Goal: Obtain resource: Download file/media

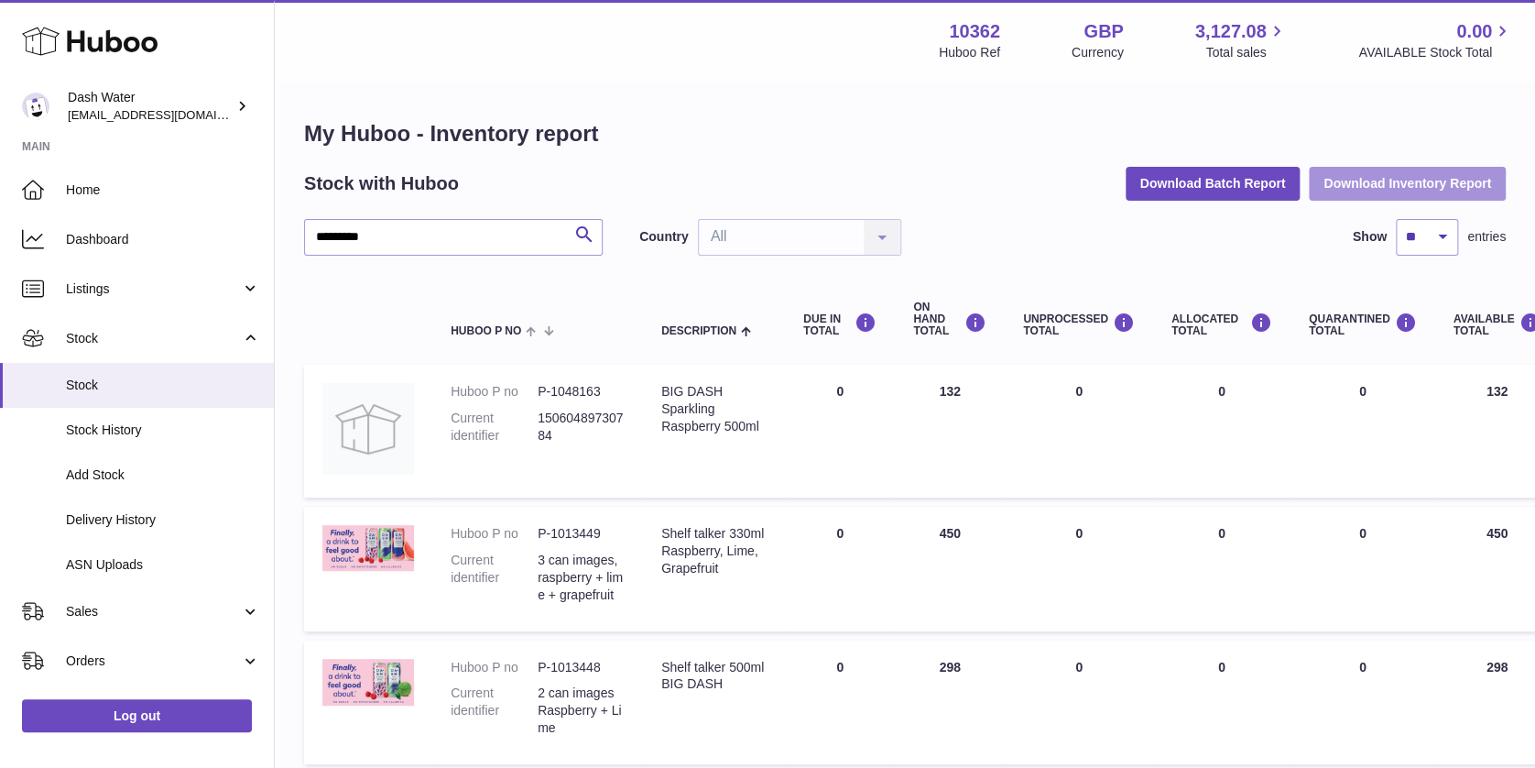
click at [1434, 188] on button "Download Inventory Report" at bounding box center [1407, 183] width 197 height 33
click at [718, 66] on div "Menu Huboo 10362 Huboo Ref GBP Currency 3,127.08 Total sales 0.00 AVAILABLE Sto…" at bounding box center [905, 40] width 1260 height 81
click at [1429, 182] on button "Download Inventory Report" at bounding box center [1407, 183] width 197 height 33
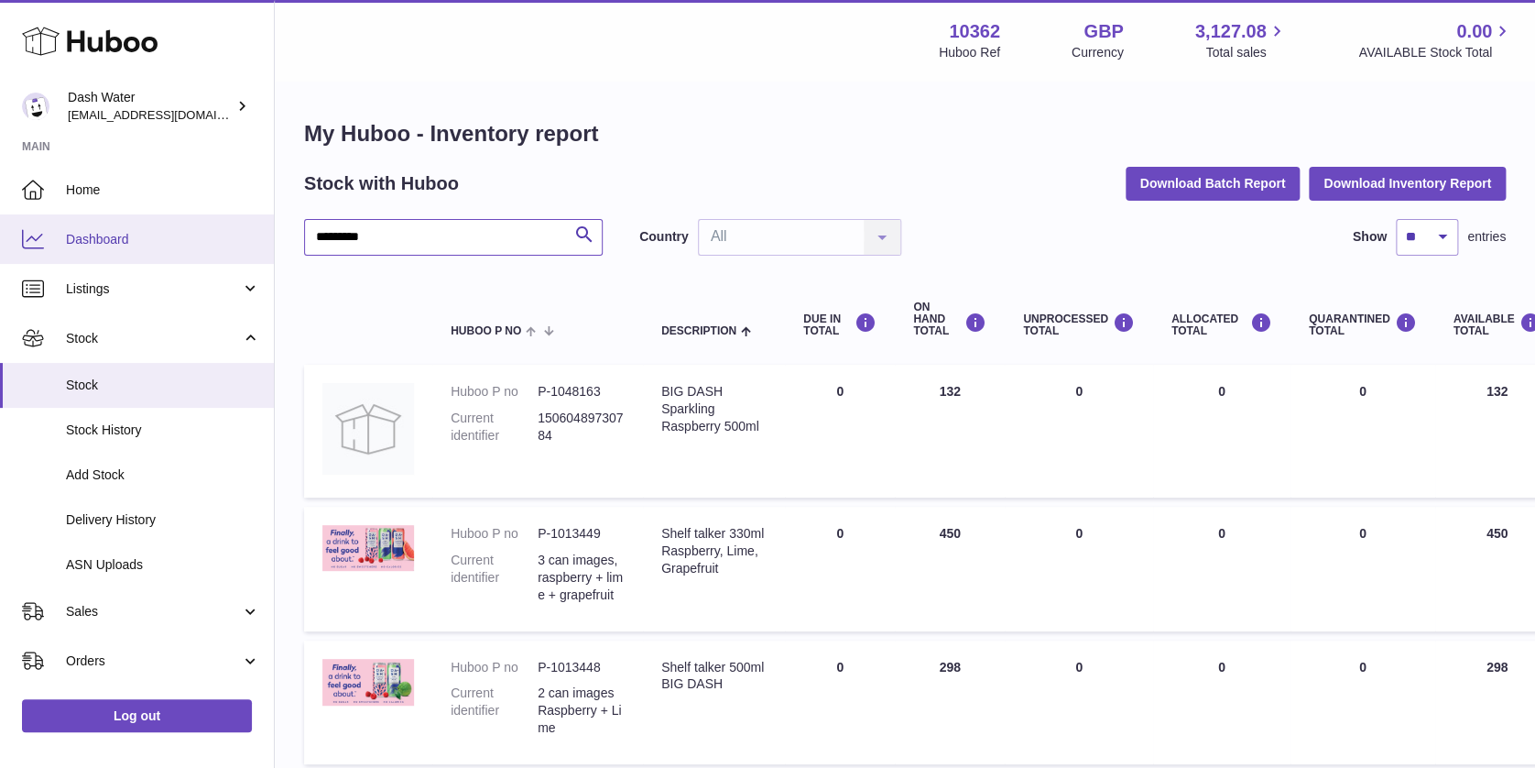
drag, startPoint x: 398, startPoint y: 236, endPoint x: 203, endPoint y: 222, distance: 194.7
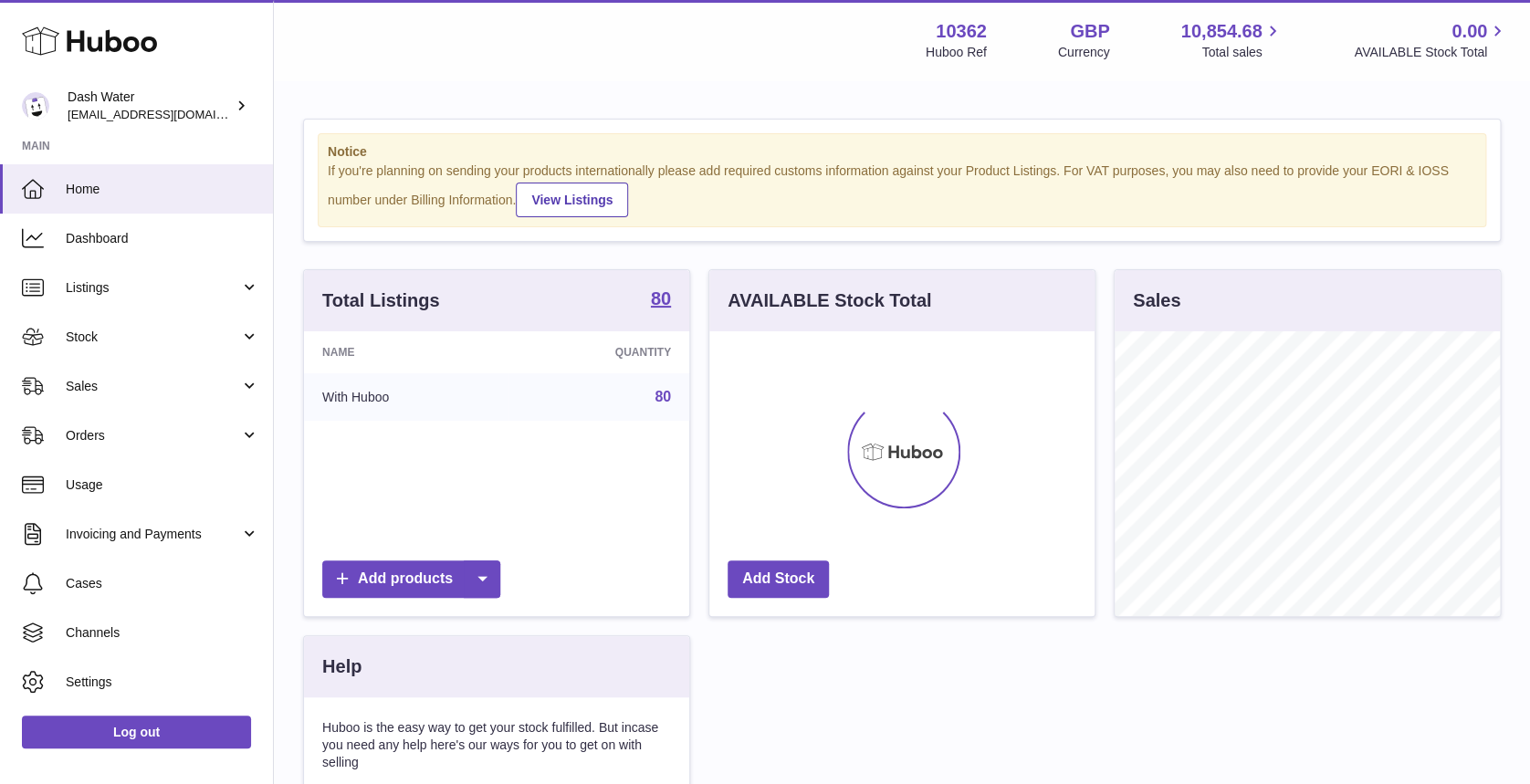
scroll to position [285, 386]
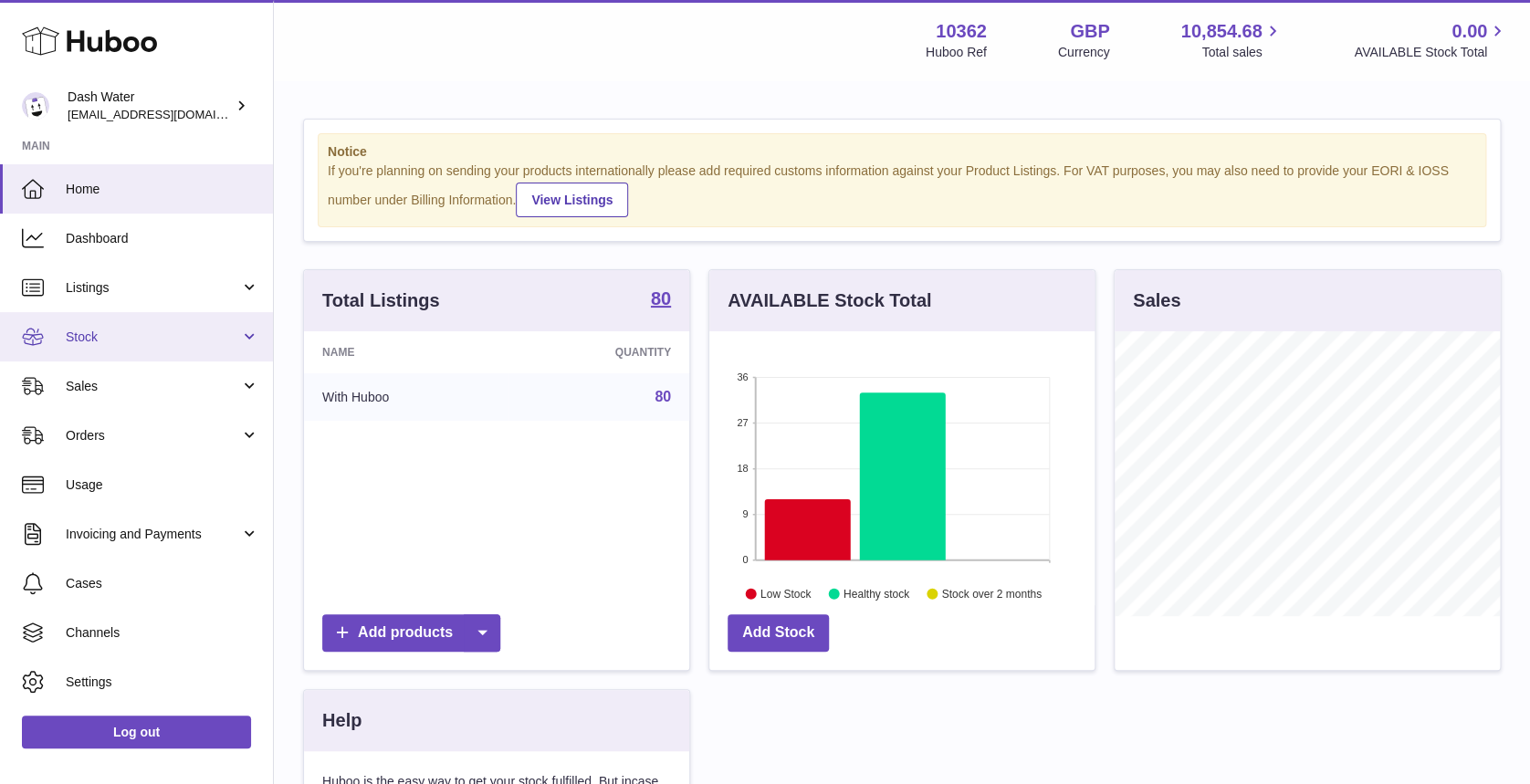
click at [189, 326] on link "Stock" at bounding box center [137, 336] width 273 height 49
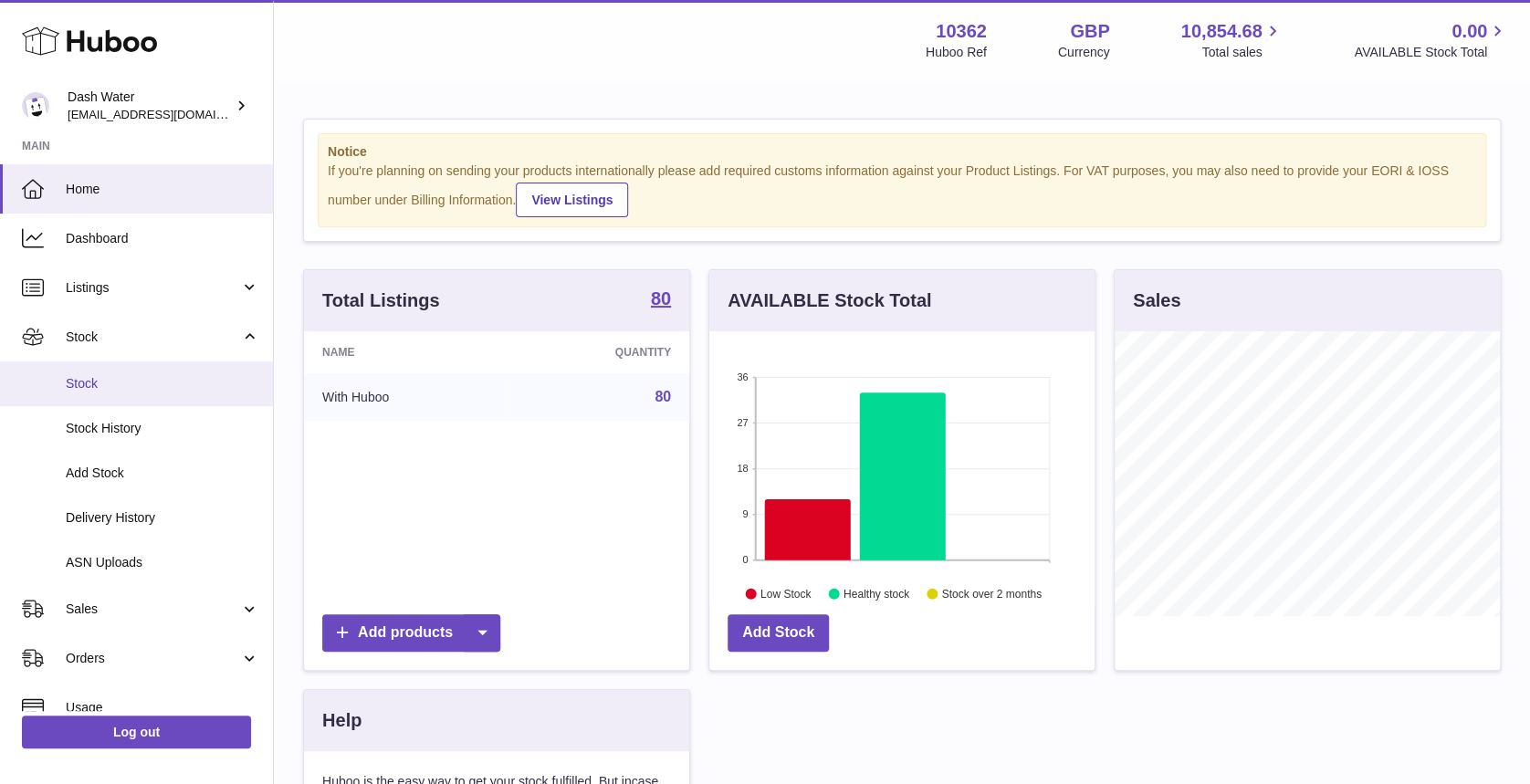
click at [148, 372] on link "Stock" at bounding box center [137, 384] width 273 height 45
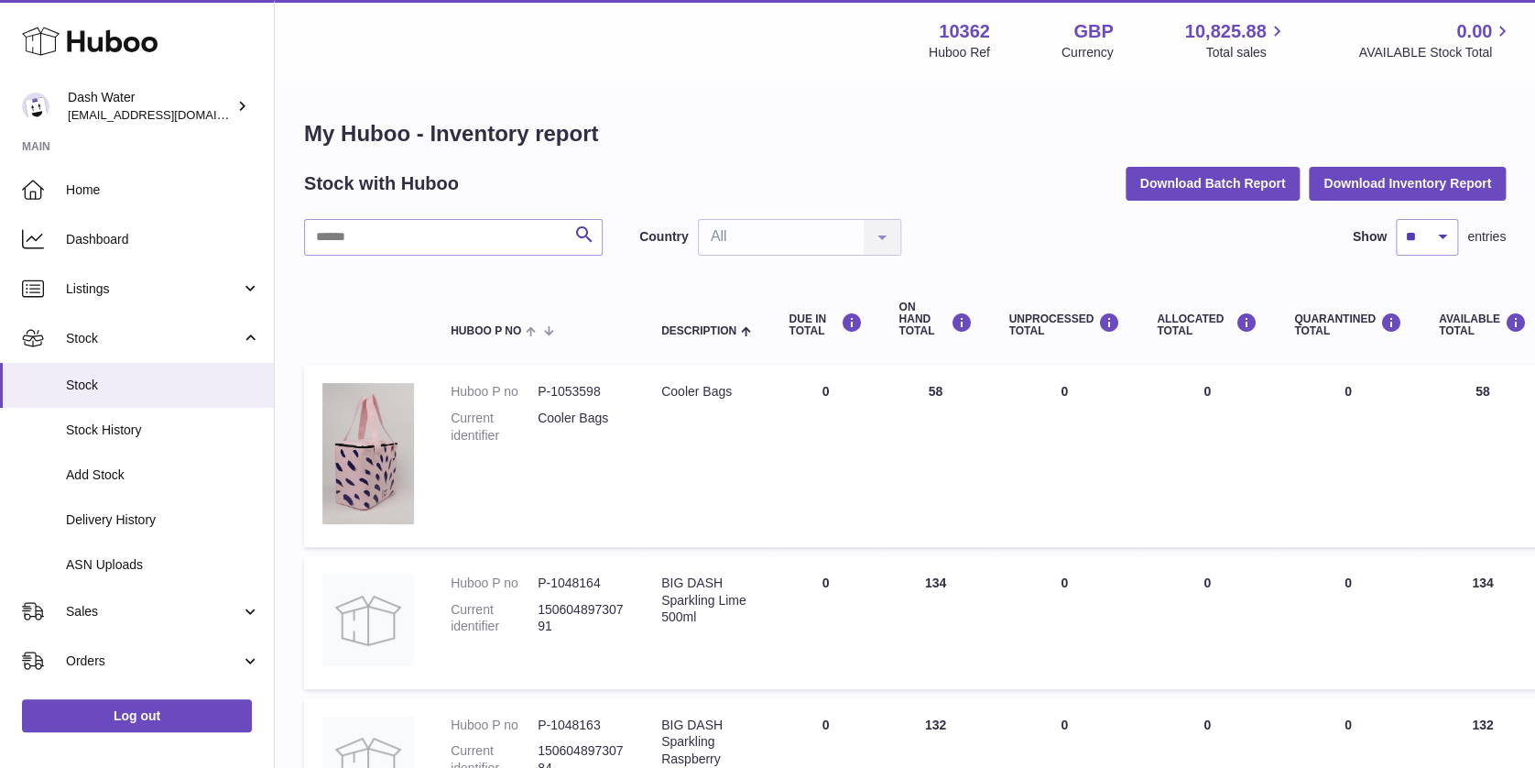
click at [1365, 180] on button "Download Inventory Report" at bounding box center [1407, 183] width 197 height 33
